Goal: Task Accomplishment & Management: Manage account settings

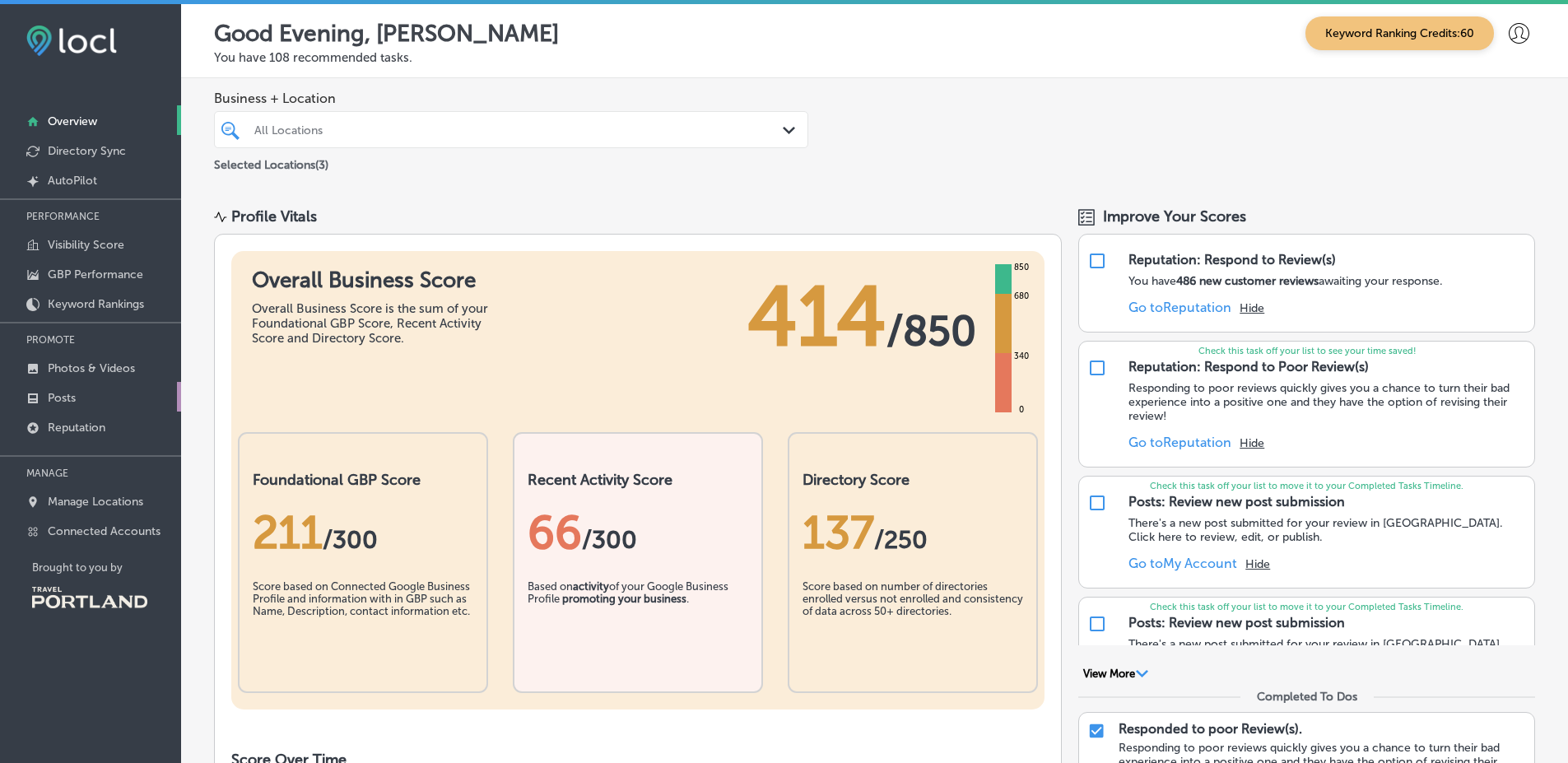
click at [131, 397] on link "Posts" at bounding box center [90, 397] width 181 height 30
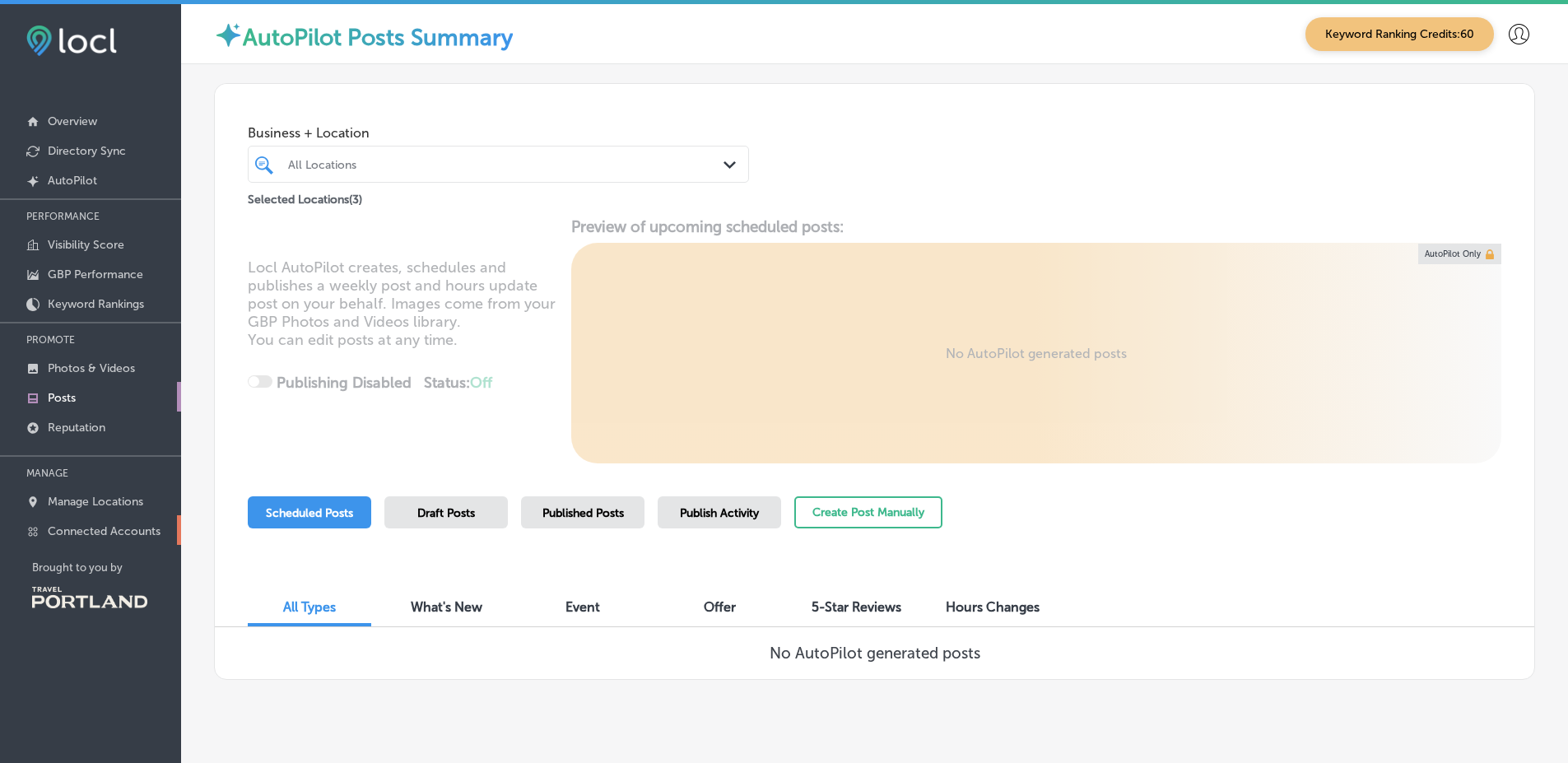
click at [146, 540] on link "Connected Accounts" at bounding box center [90, 530] width 181 height 30
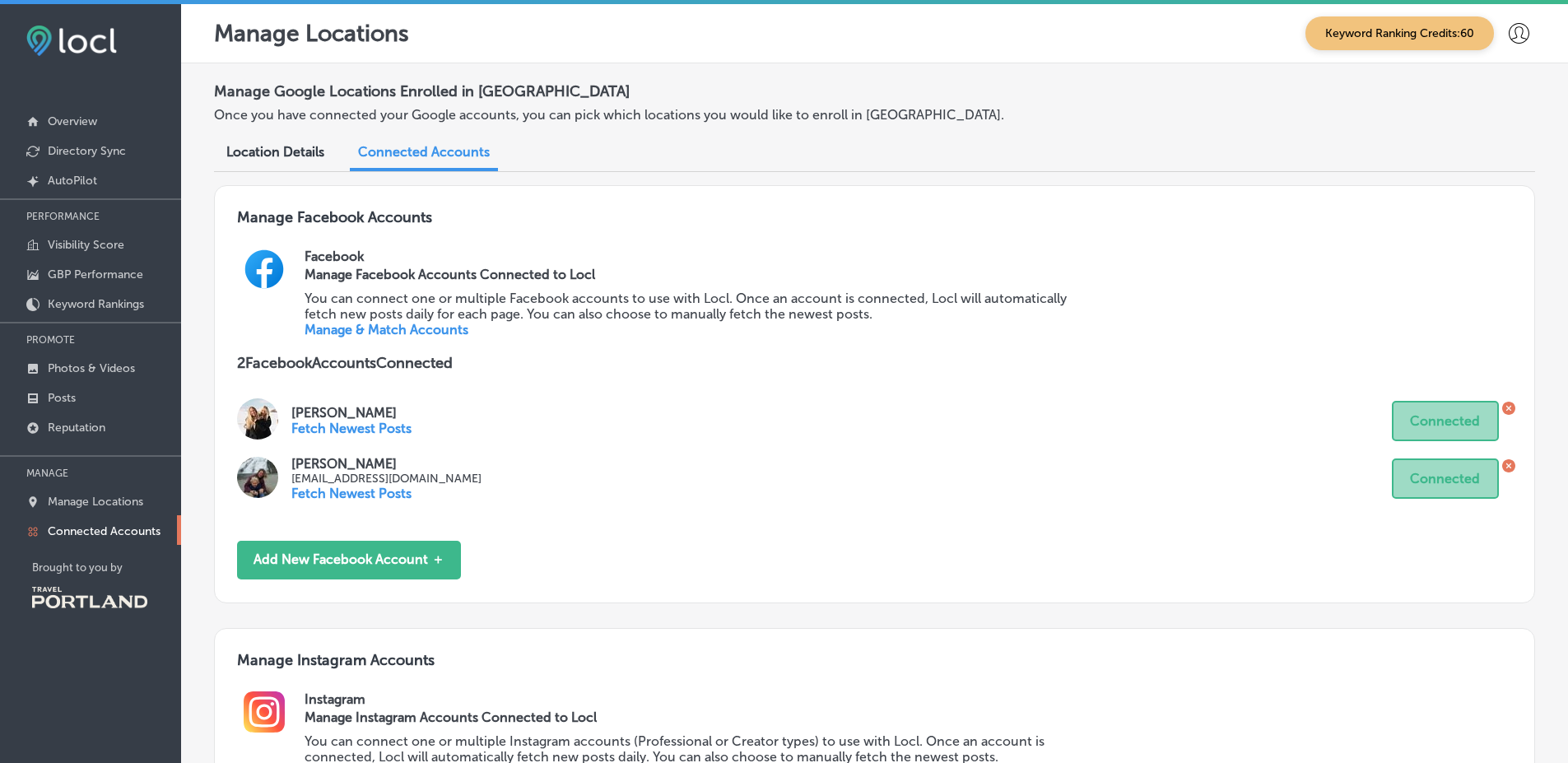
scroll to position [362, 0]
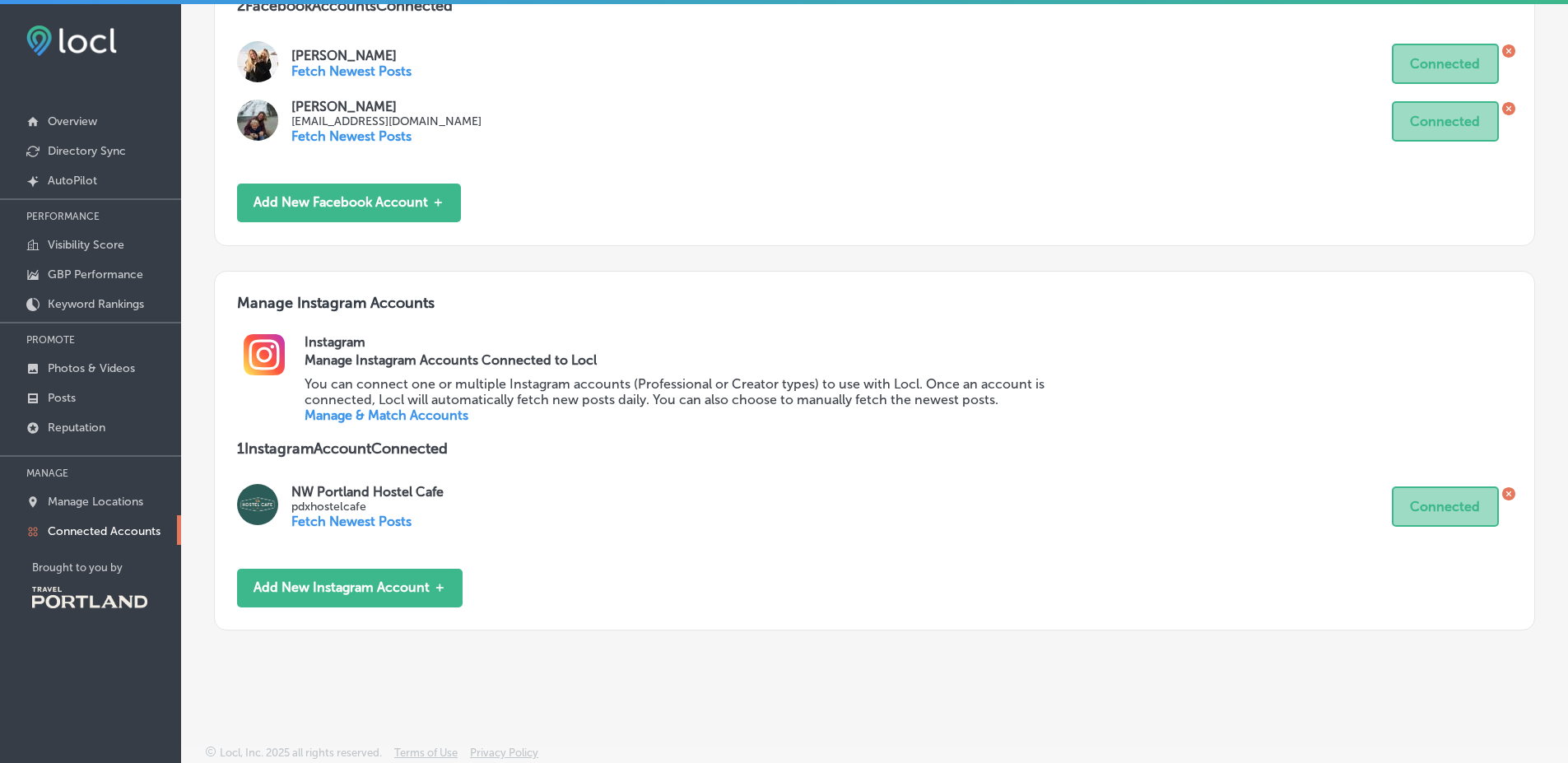
click at [377, 408] on link "Manage & Match Accounts" at bounding box center [386, 415] width 164 height 15
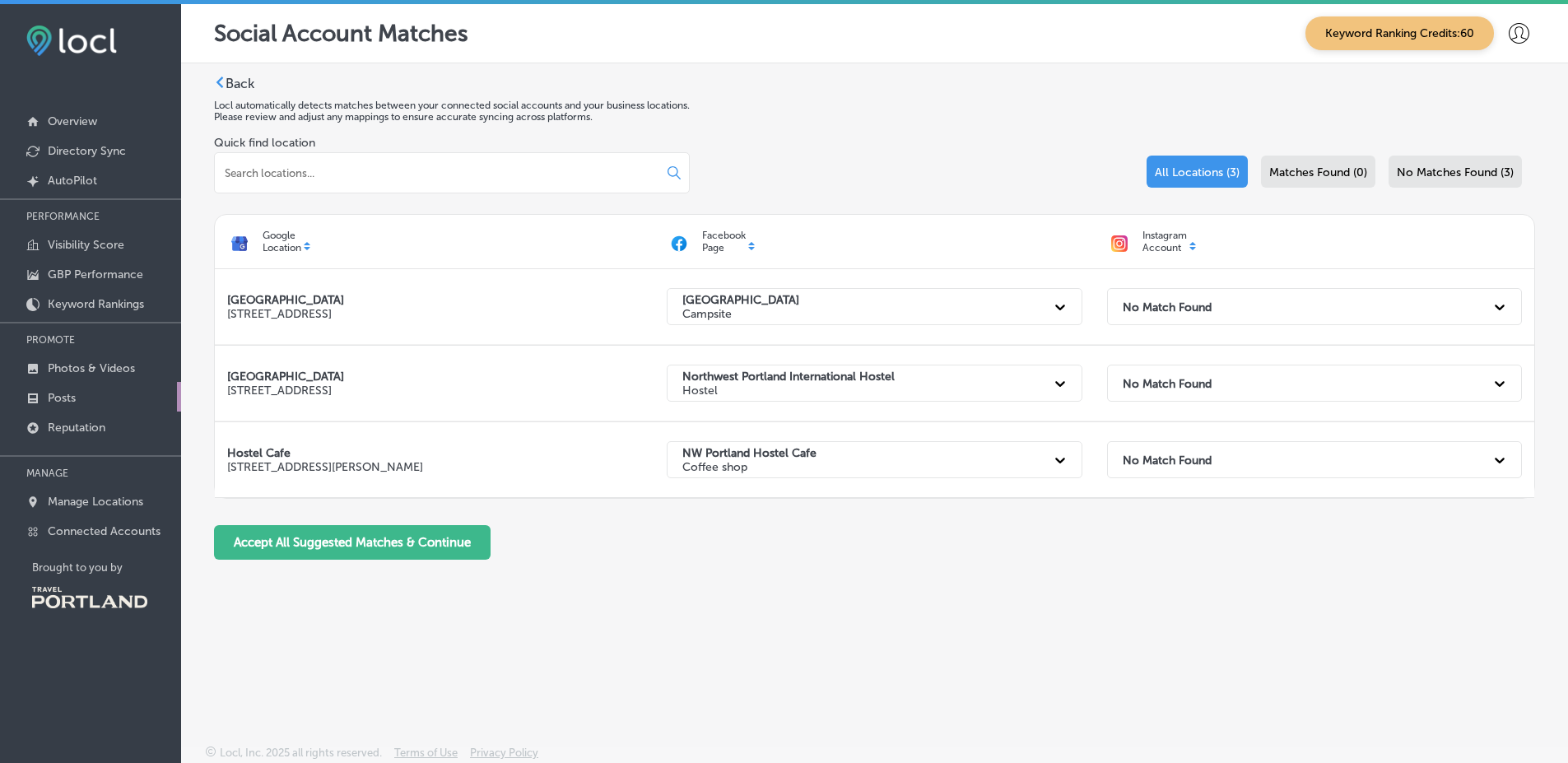
click at [116, 403] on link "Posts" at bounding box center [90, 397] width 181 height 30
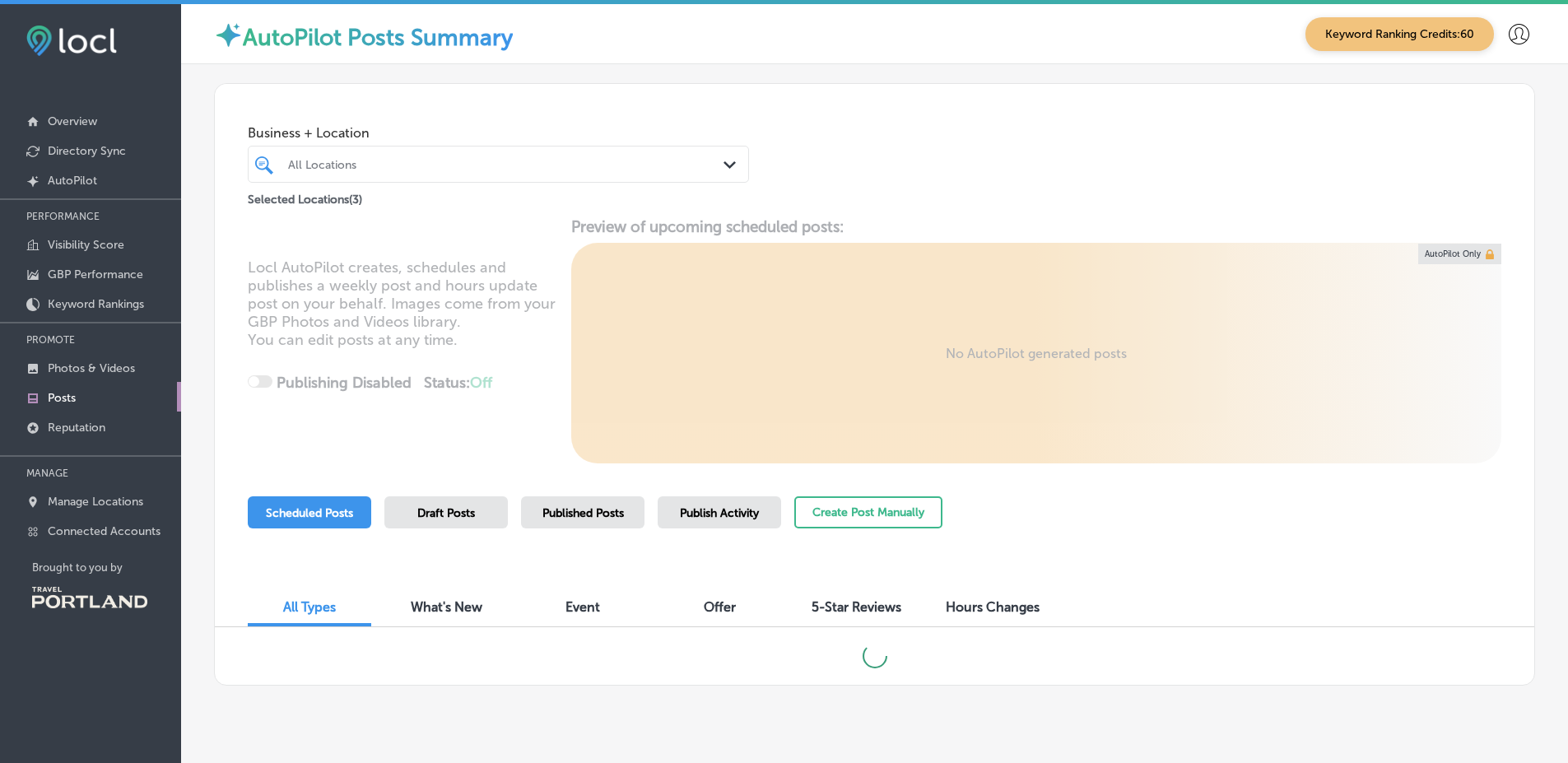
click at [852, 189] on div "Business + Location All Locations Path Created with Sketch. Selected Locations …" at bounding box center [874, 147] width 1320 height 125
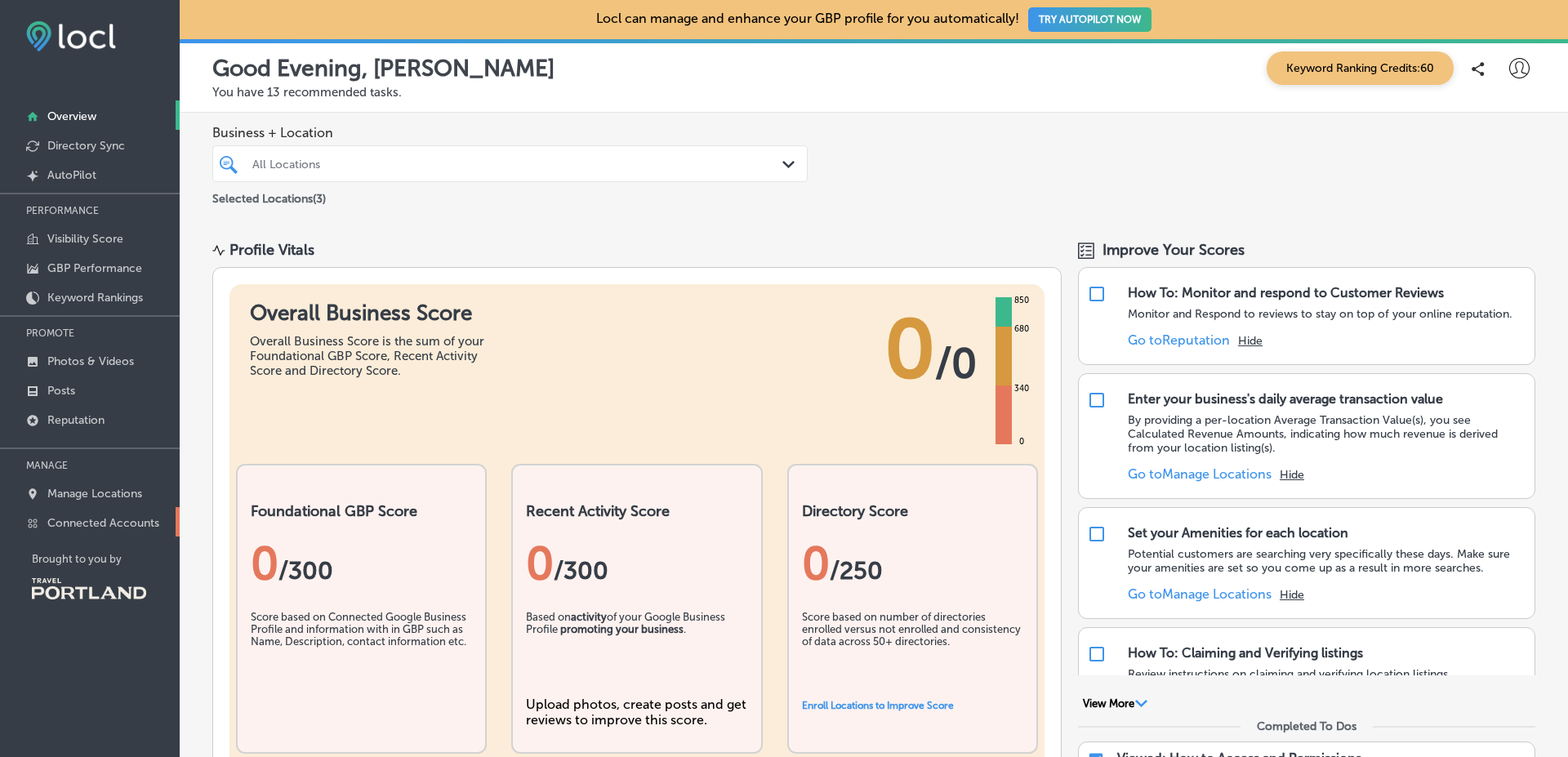
click at [134, 516] on p "Connected Accounts" at bounding box center [103, 523] width 112 height 14
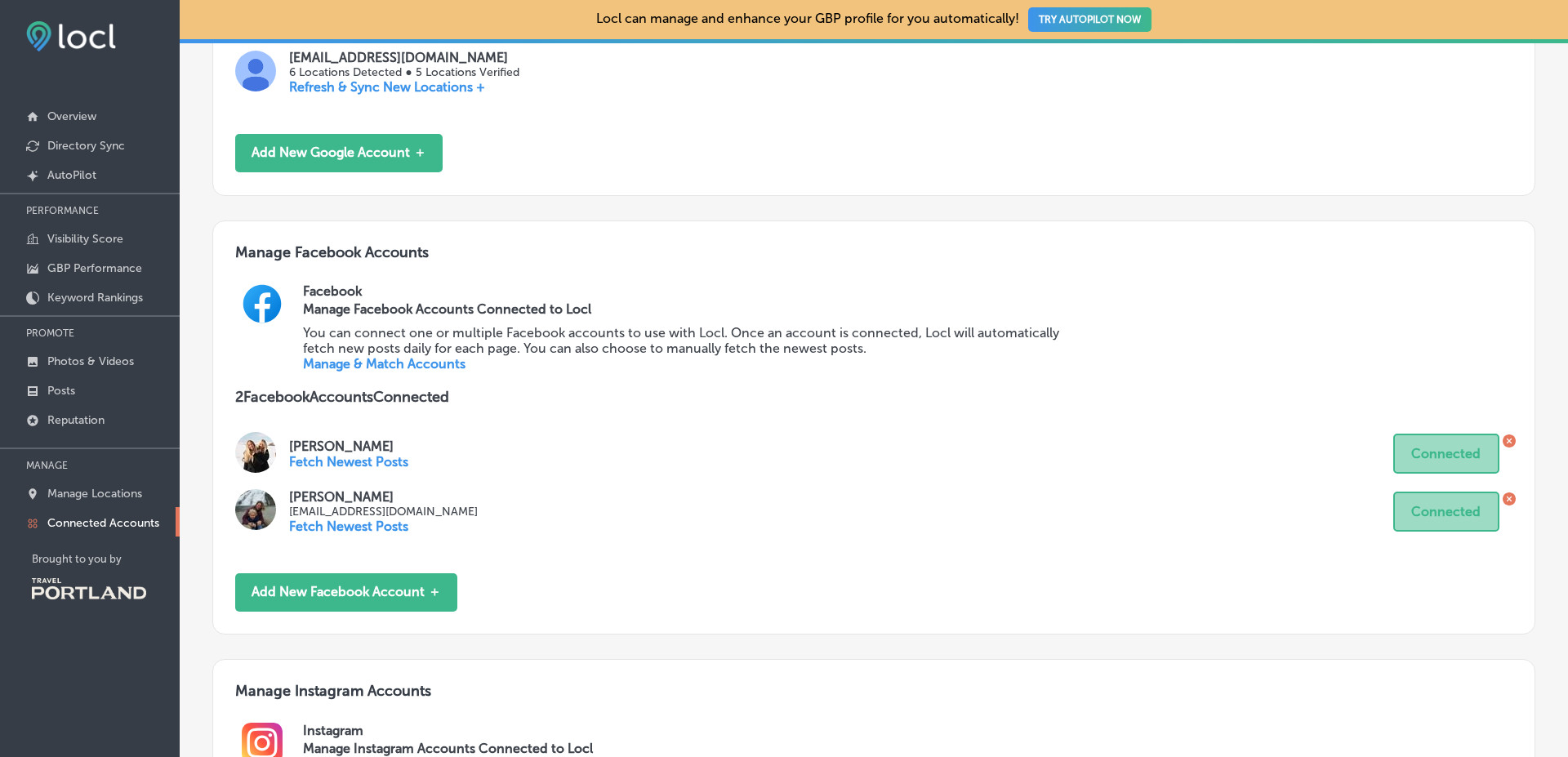
scroll to position [804, 0]
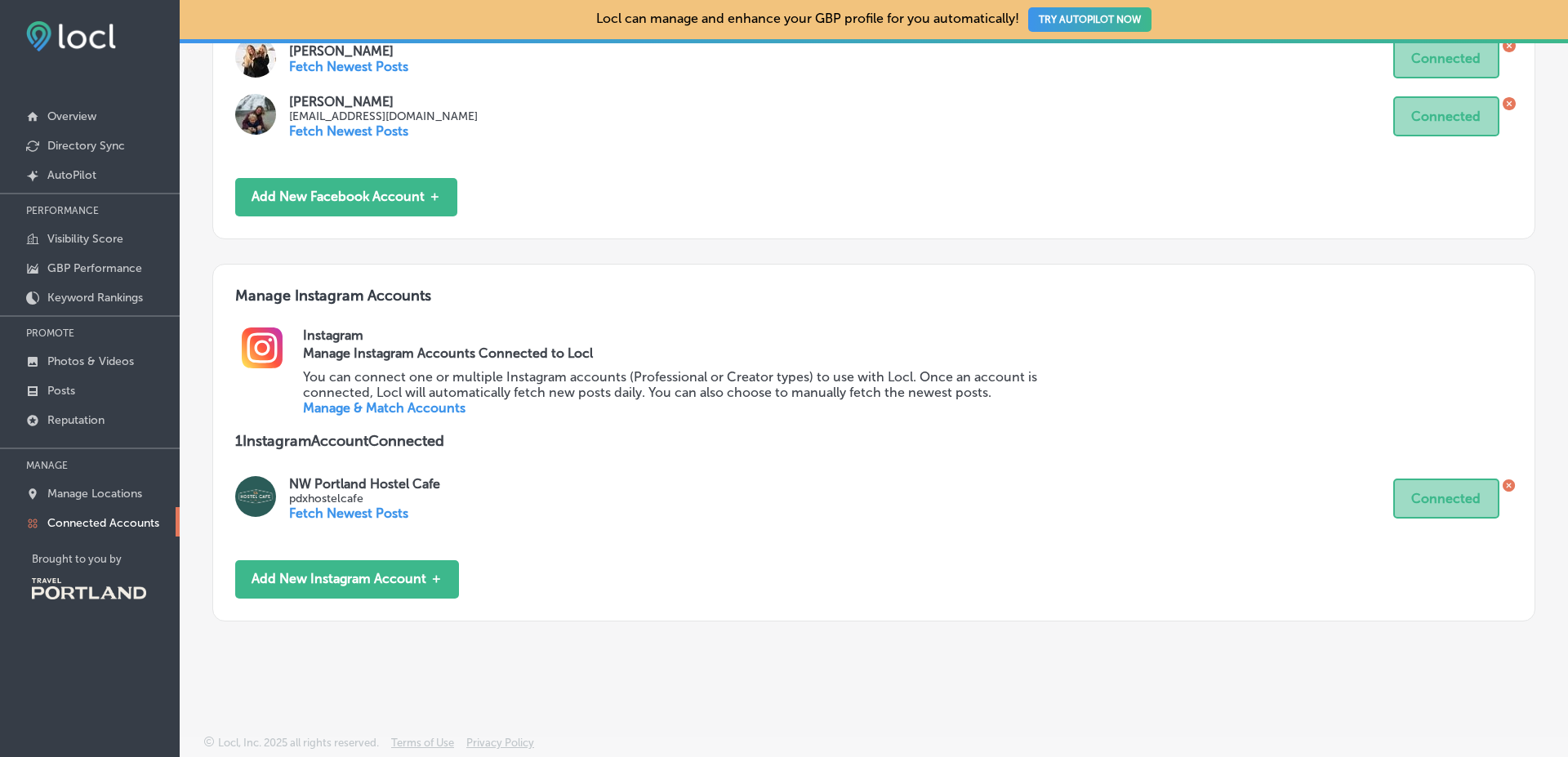
click at [383, 410] on link "Manage & Match Accounts" at bounding box center [384, 408] width 163 height 15
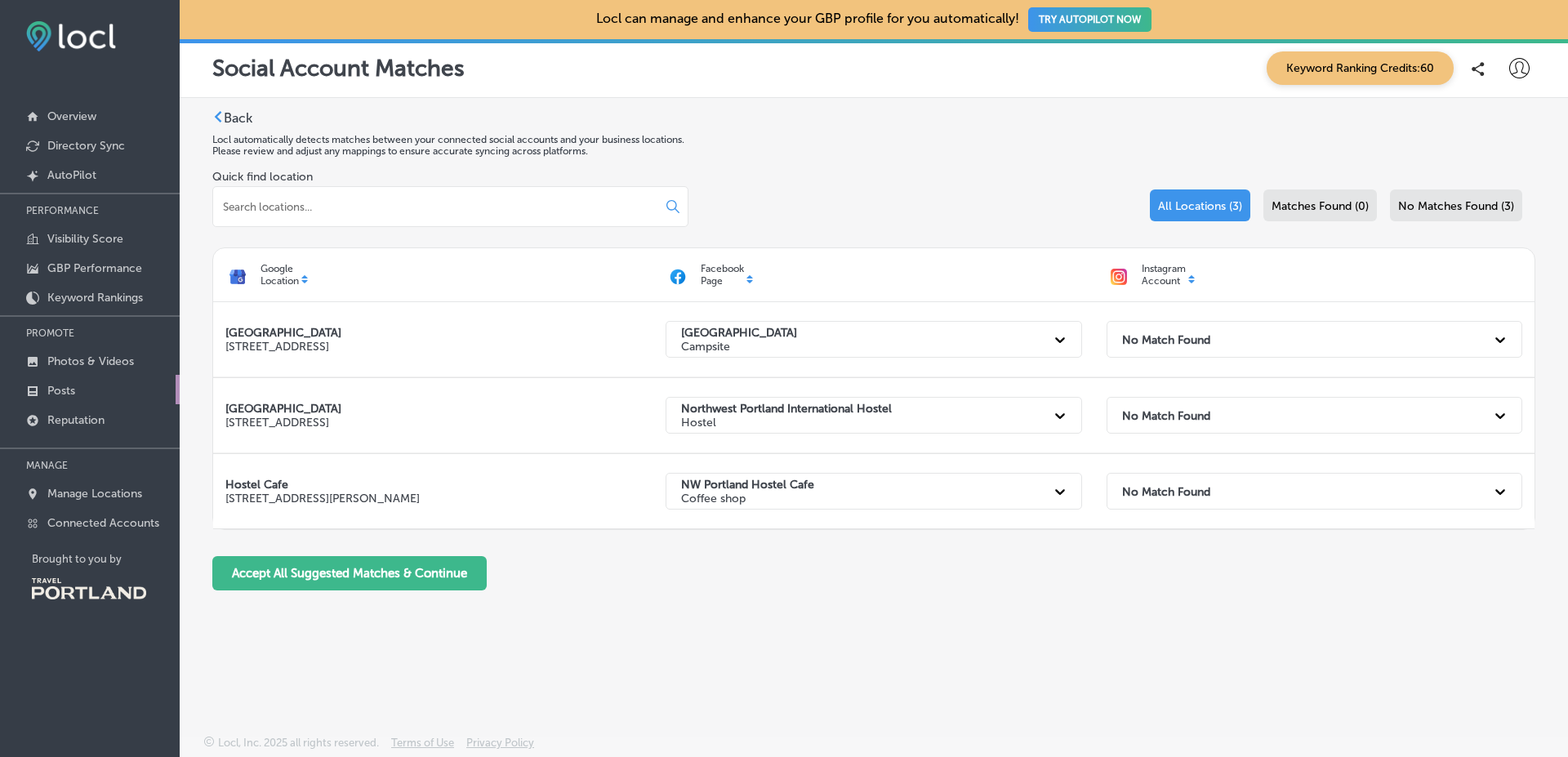
click at [148, 387] on link "Posts" at bounding box center [89, 389] width 180 height 30
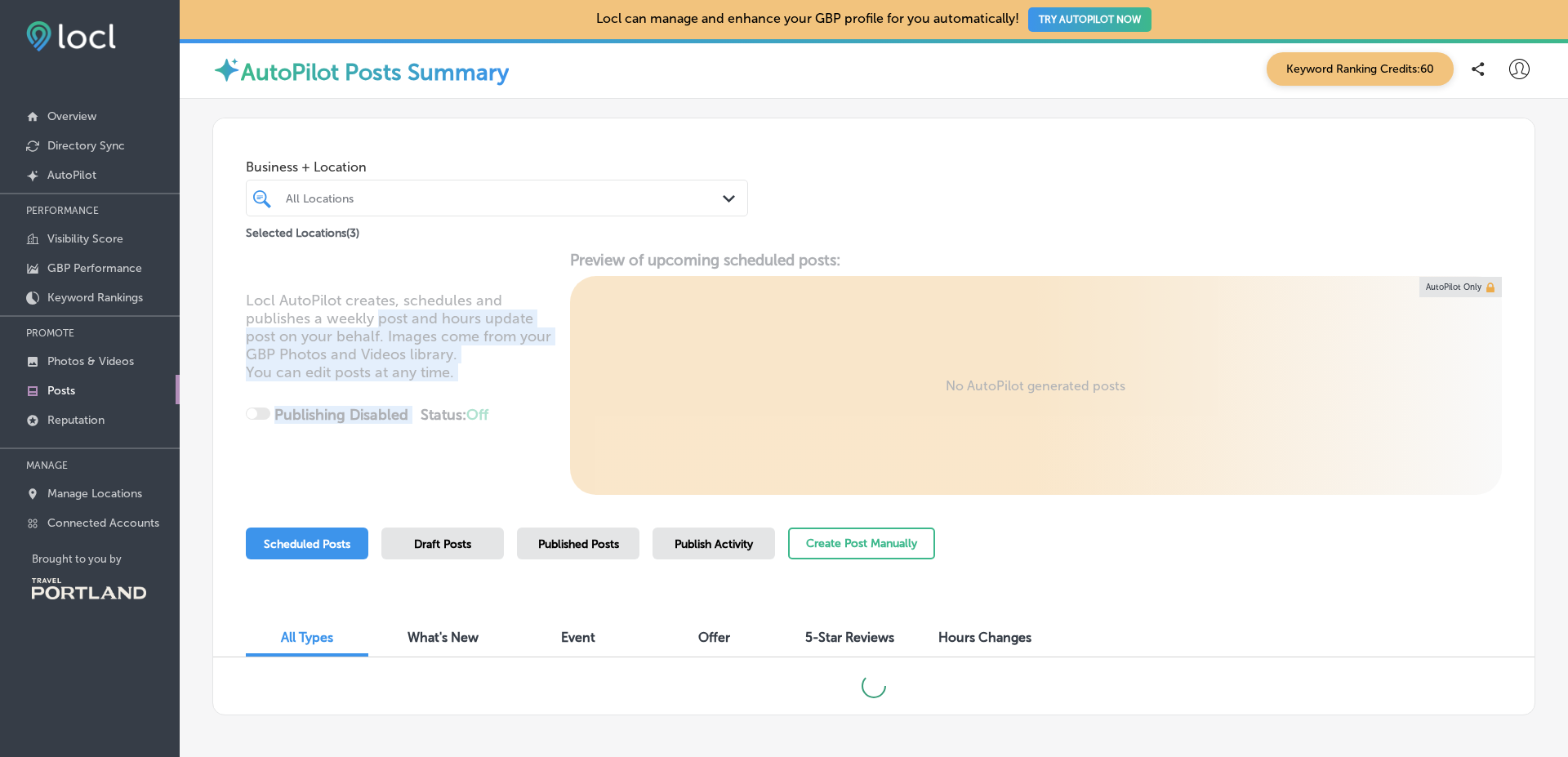
drag, startPoint x: 504, startPoint y: 399, endPoint x: 377, endPoint y: 319, distance: 150.1
click at [377, 319] on div "Locl AutoPilot creates, schedules and publishes a weekly post and hours update …" at bounding box center [873, 372] width 1321 height 244
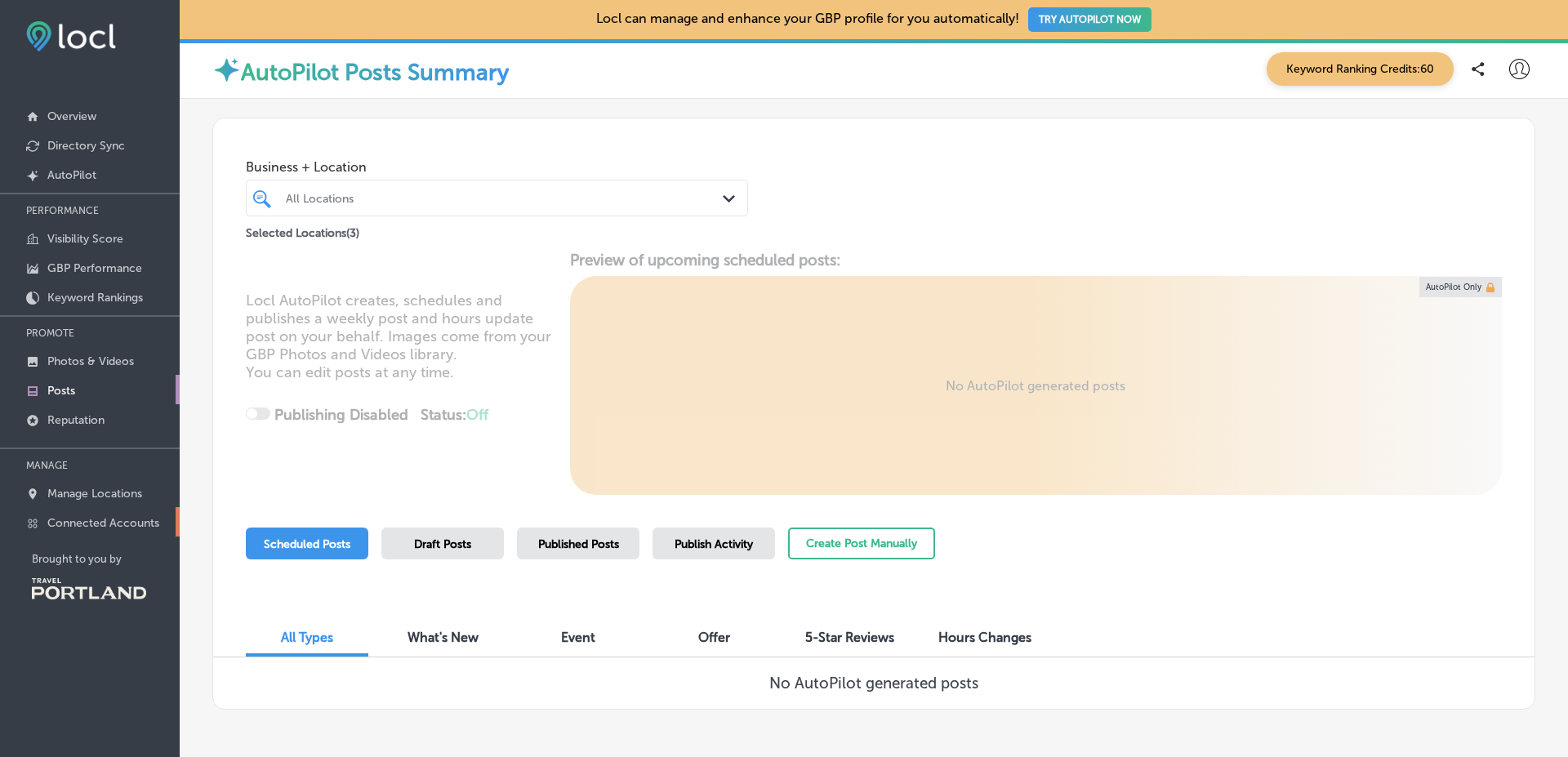
click at [135, 523] on p "Connected Accounts" at bounding box center [103, 523] width 112 height 14
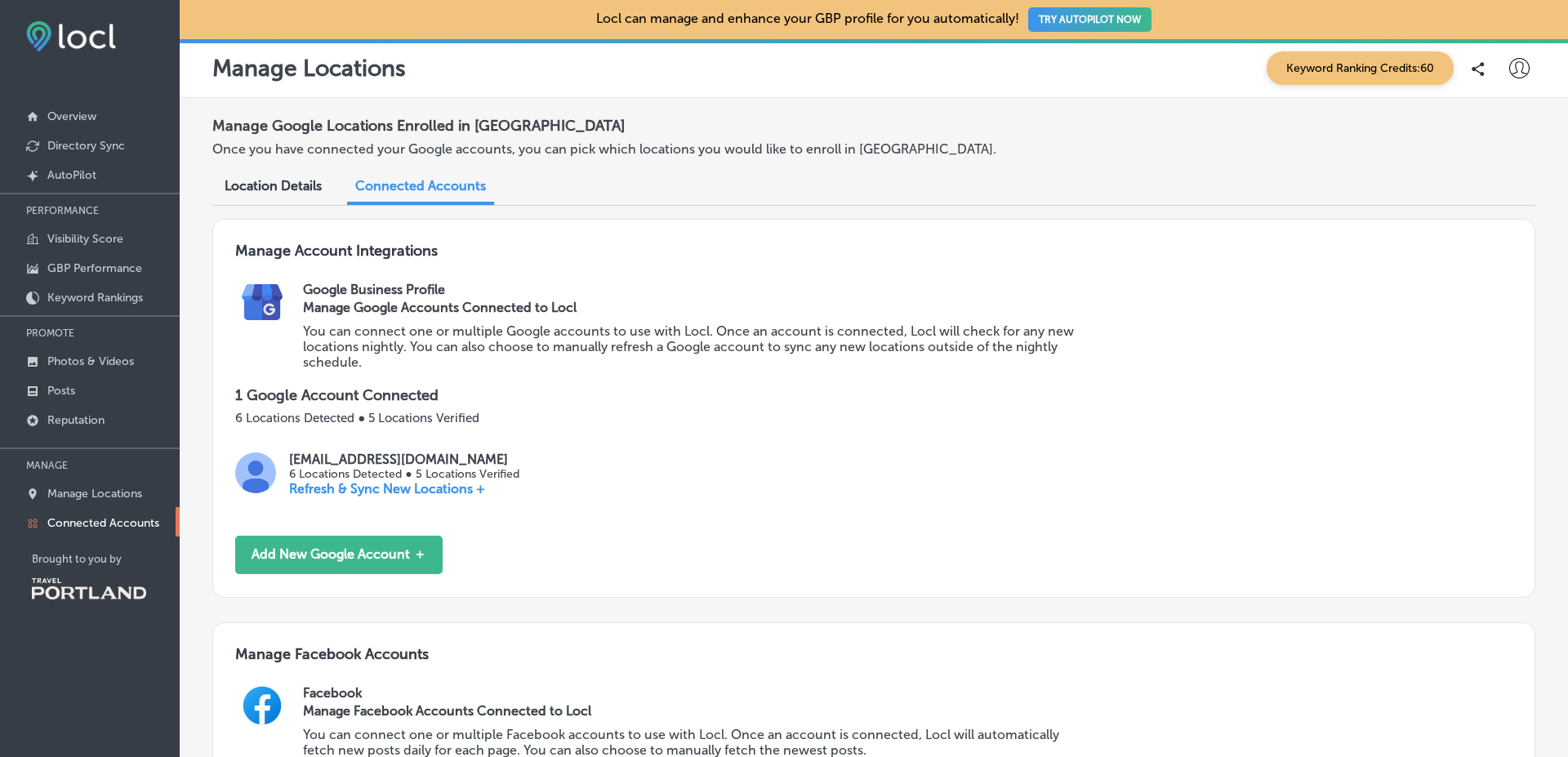
scroll to position [804, 0]
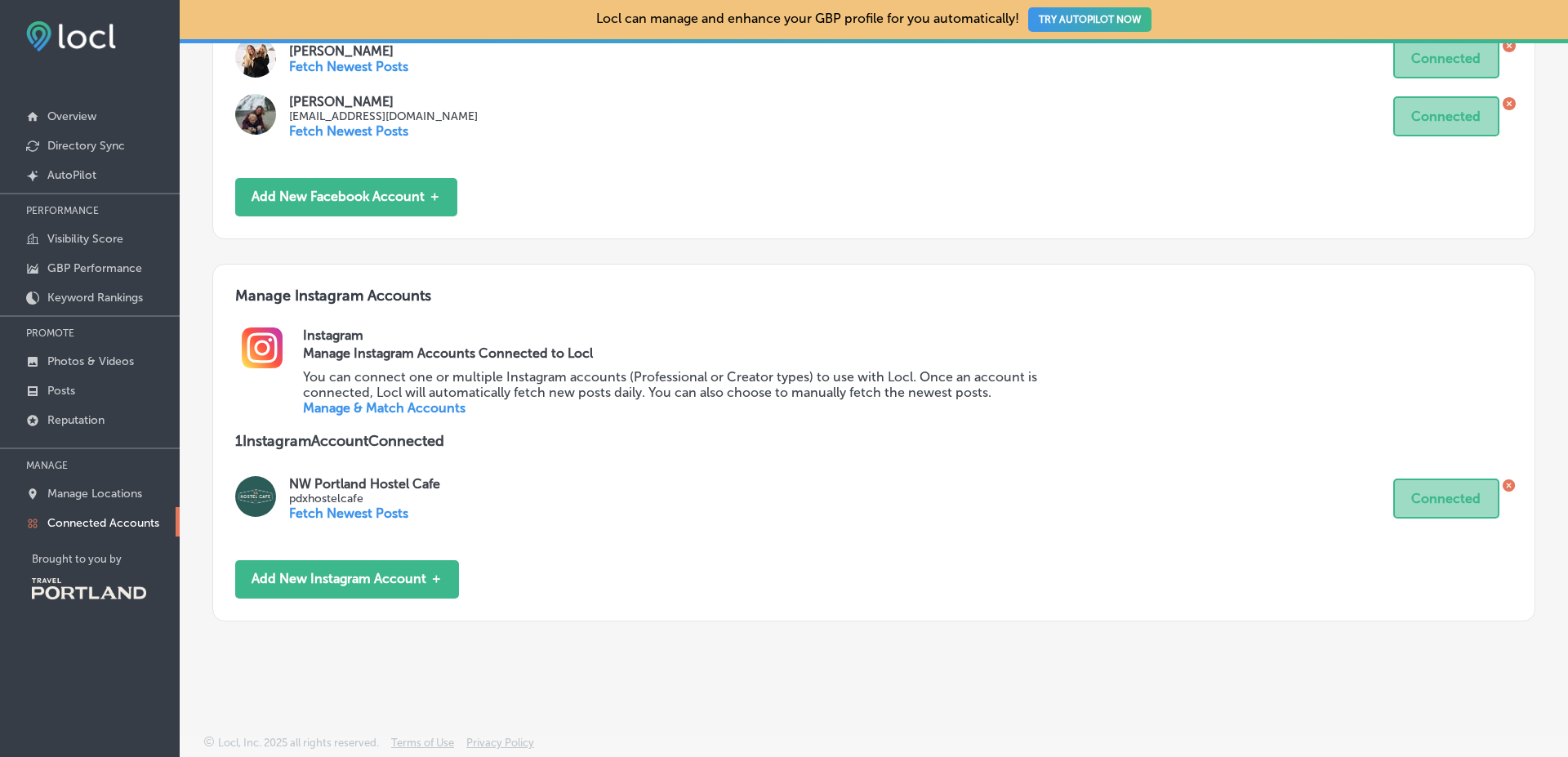
click at [385, 400] on link "Manage & Match Accounts" at bounding box center [384, 408] width 163 height 15
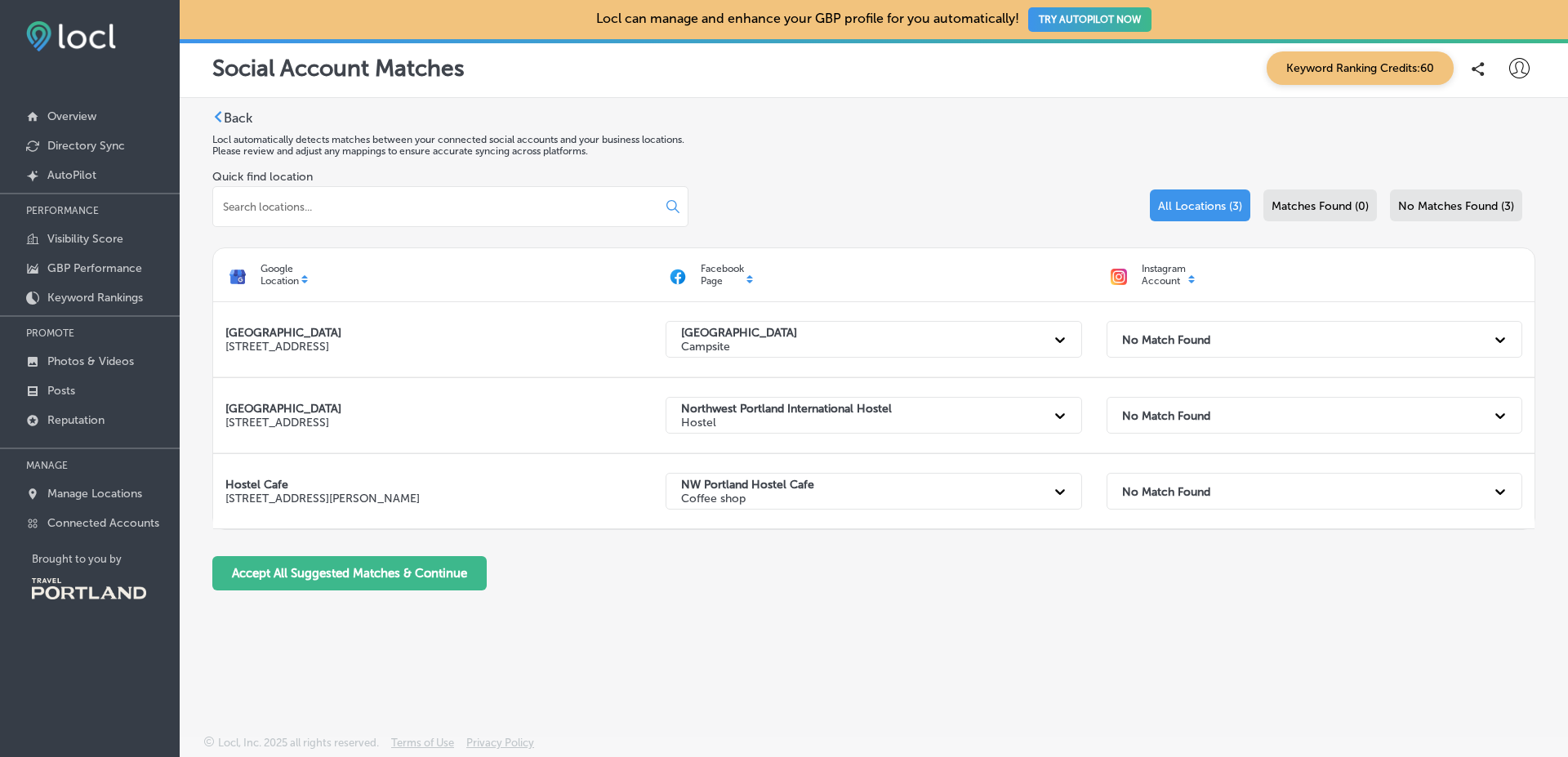
click at [842, 204] on div "Quick find location All Locations (3) Matches Found (0) No Matches Found (3)" at bounding box center [873, 208] width 1323 height 77
